Goal: Check status: Check status

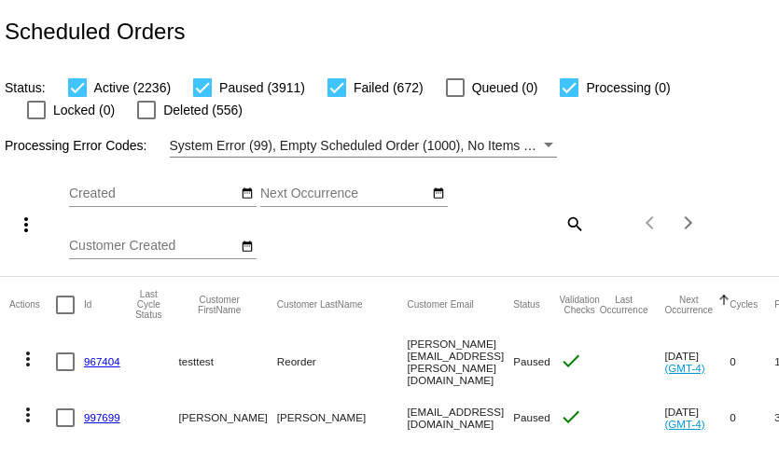
click at [571, 225] on mat-icon "search" at bounding box center [574, 223] width 22 height 29
click at [541, 224] on input "Search" at bounding box center [520, 220] width 129 height 15
paste input "[EMAIL_ADDRESS][DOMAIN_NAME]"
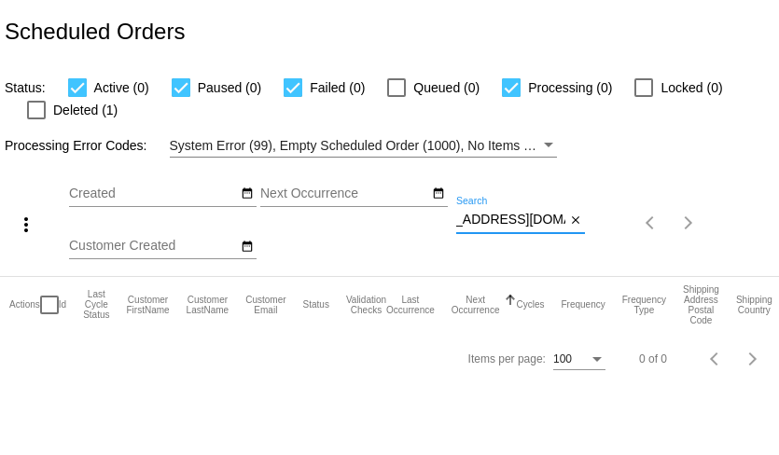
type input "[EMAIL_ADDRESS][DOMAIN_NAME]"
